Goal: Use online tool/utility: Utilize a website feature to perform a specific function

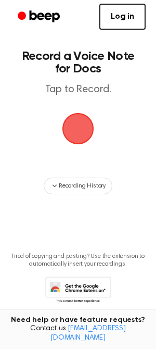
click at [76, 122] on span "button" at bounding box center [79, 129] width 32 height 32
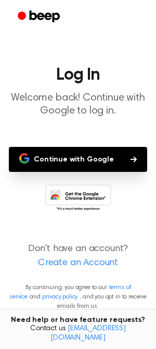
click at [91, 164] on button "Continue with Google" at bounding box center [78, 159] width 139 height 25
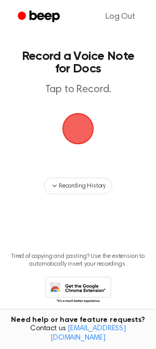
click at [83, 123] on span "button" at bounding box center [79, 129] width 34 height 34
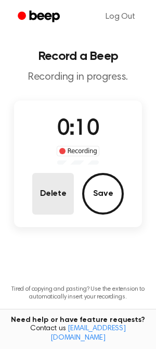
click at [53, 187] on button "Delete" at bounding box center [53, 194] width 42 height 42
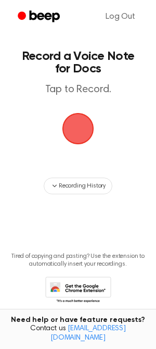
click at [75, 126] on span "button" at bounding box center [77, 128] width 35 height 35
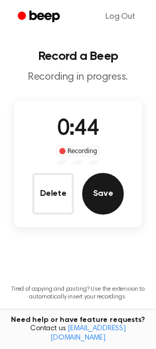
click at [94, 189] on button "Save" at bounding box center [103, 194] width 42 height 42
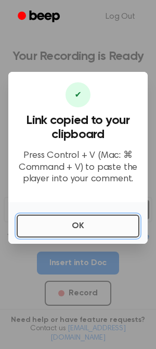
click at [68, 223] on button "OK" at bounding box center [78, 226] width 123 height 23
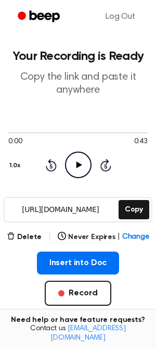
click at [78, 166] on icon at bounding box center [79, 165] width 6 height 7
click at [31, 238] on button "Delete" at bounding box center [24, 237] width 35 height 11
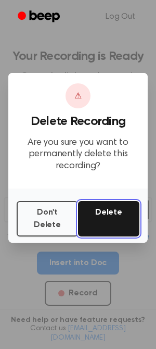
click at [110, 207] on button "Delete" at bounding box center [109, 218] width 62 height 35
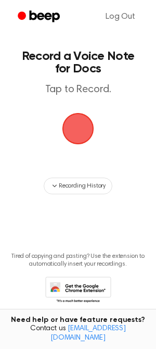
click at [77, 121] on span "button" at bounding box center [79, 129] width 32 height 32
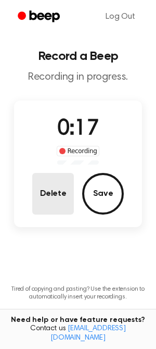
click at [51, 200] on button "Delete" at bounding box center [53, 194] width 42 height 42
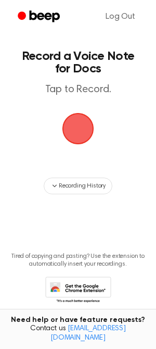
click at [86, 127] on span "button" at bounding box center [78, 129] width 39 height 39
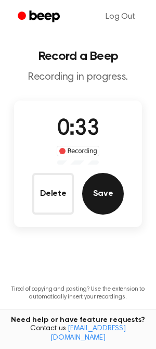
click at [104, 189] on button "Save" at bounding box center [103, 194] width 42 height 42
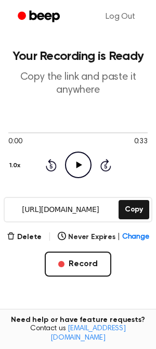
click at [70, 166] on icon "Play Audio" at bounding box center [78, 165] width 27 height 27
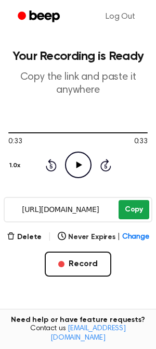
click at [123, 212] on button "Copy" at bounding box center [134, 209] width 31 height 19
